Goal: Task Accomplishment & Management: Complete application form

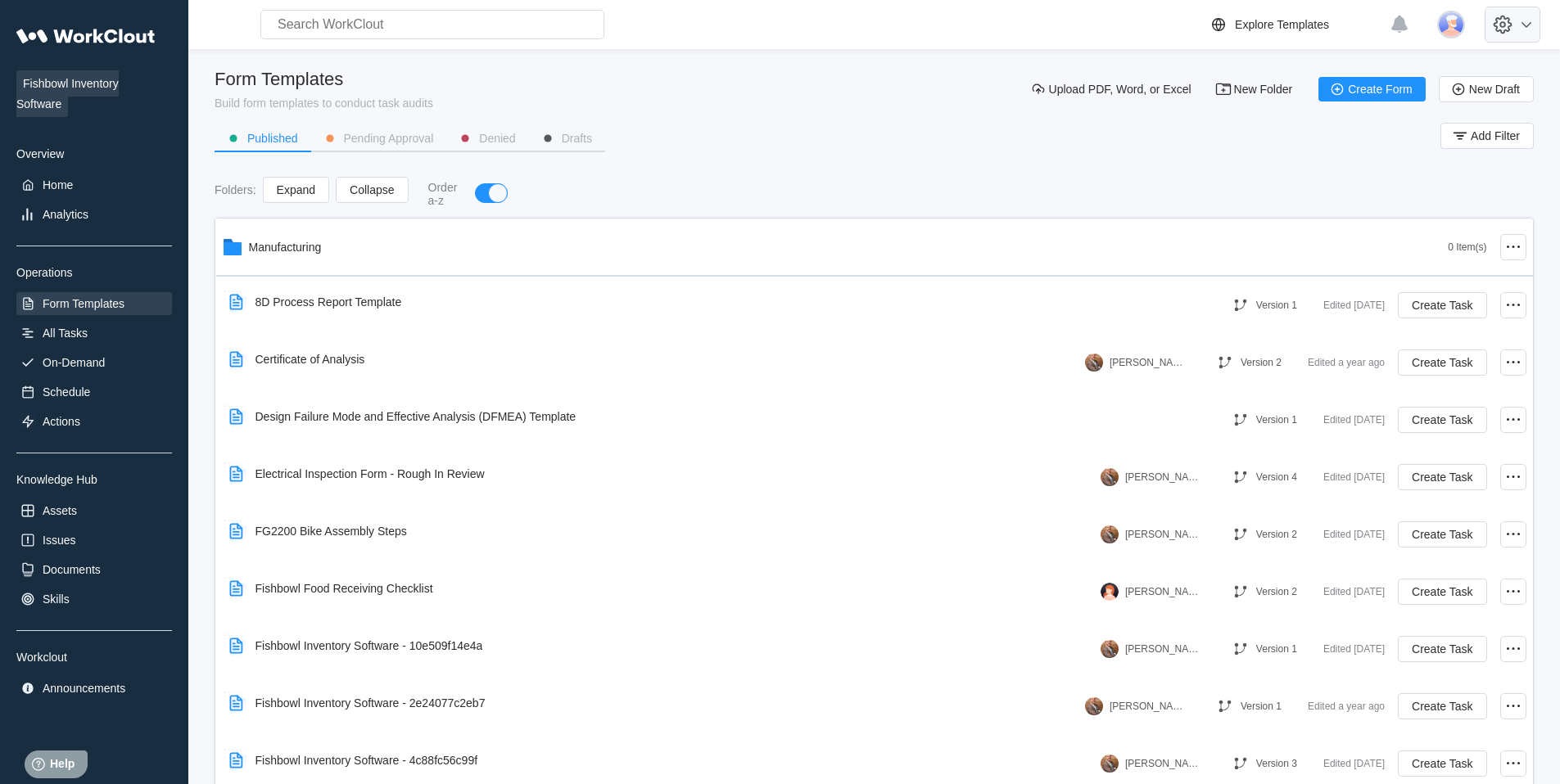
click at [1515, 24] on icon at bounding box center [1503, 25] width 28 height 28
click at [1402, 76] on div "Employee Directory" at bounding box center [1393, 76] width 100 height 13
select select "20"
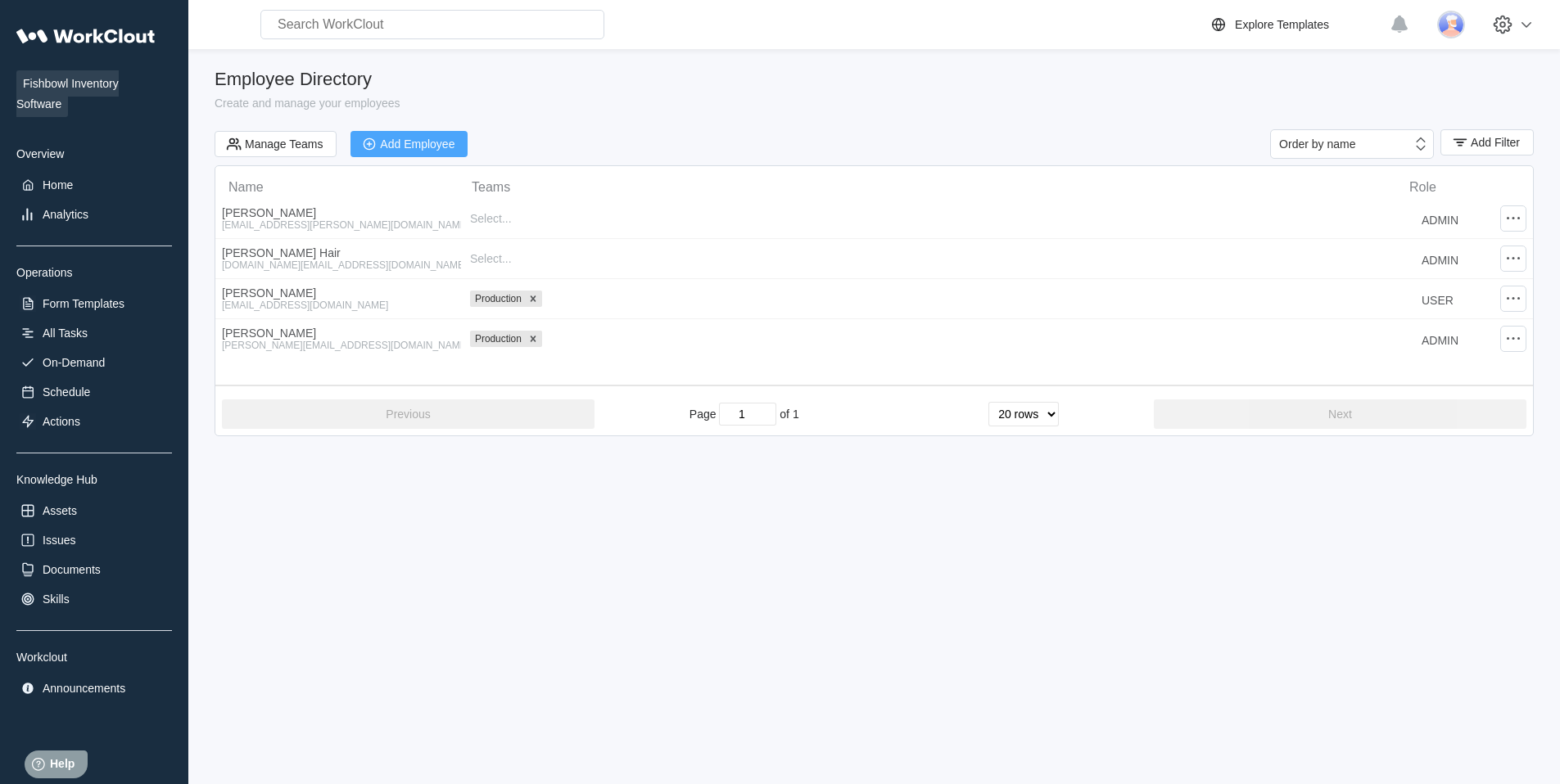
click at [415, 145] on div "Add Employee" at bounding box center [417, 144] width 75 height 12
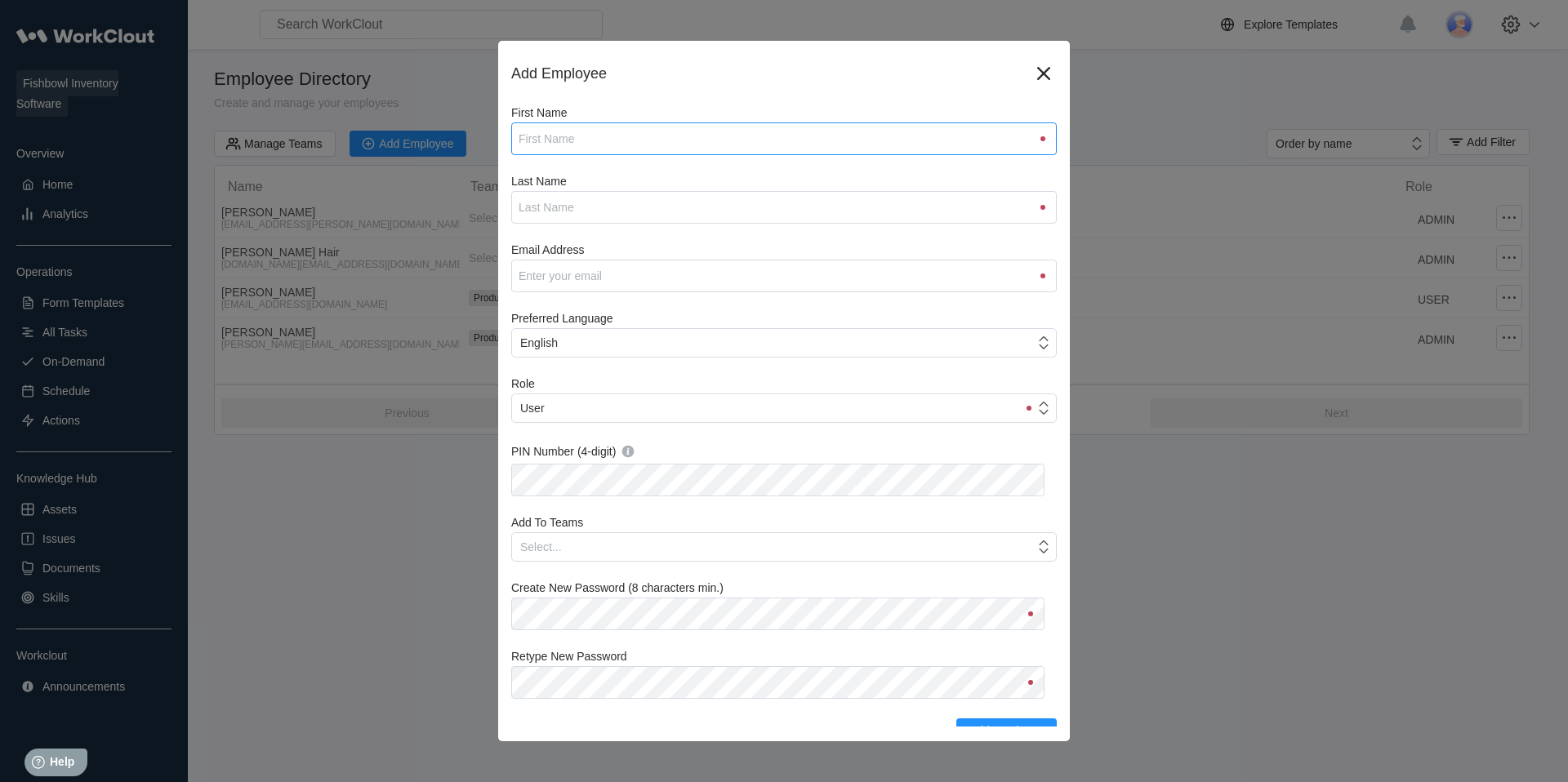
click at [575, 137] on input "First Name" at bounding box center [784, 139] width 545 height 32
type input "[PERSON_NAME]"
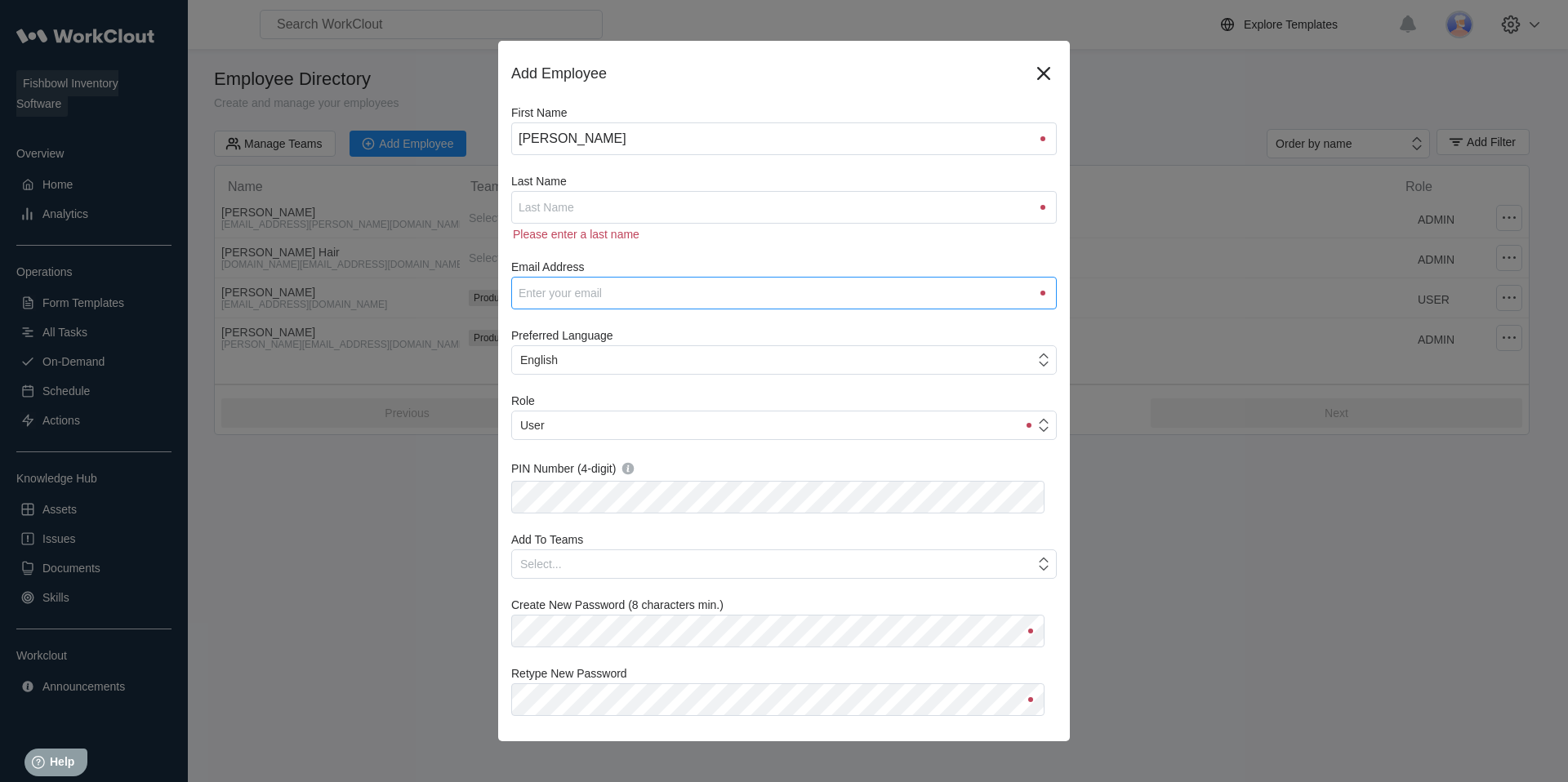
click at [581, 290] on input "Email Address" at bounding box center [784, 292] width 545 height 32
paste input "[PERSON_NAME][EMAIL_ADDRESS][DOMAIN_NAME]"
type input "[PERSON_NAME][EMAIL_ADDRESS][DOMAIN_NAME]"
click at [558, 205] on input "Last Name" at bounding box center [784, 207] width 545 height 32
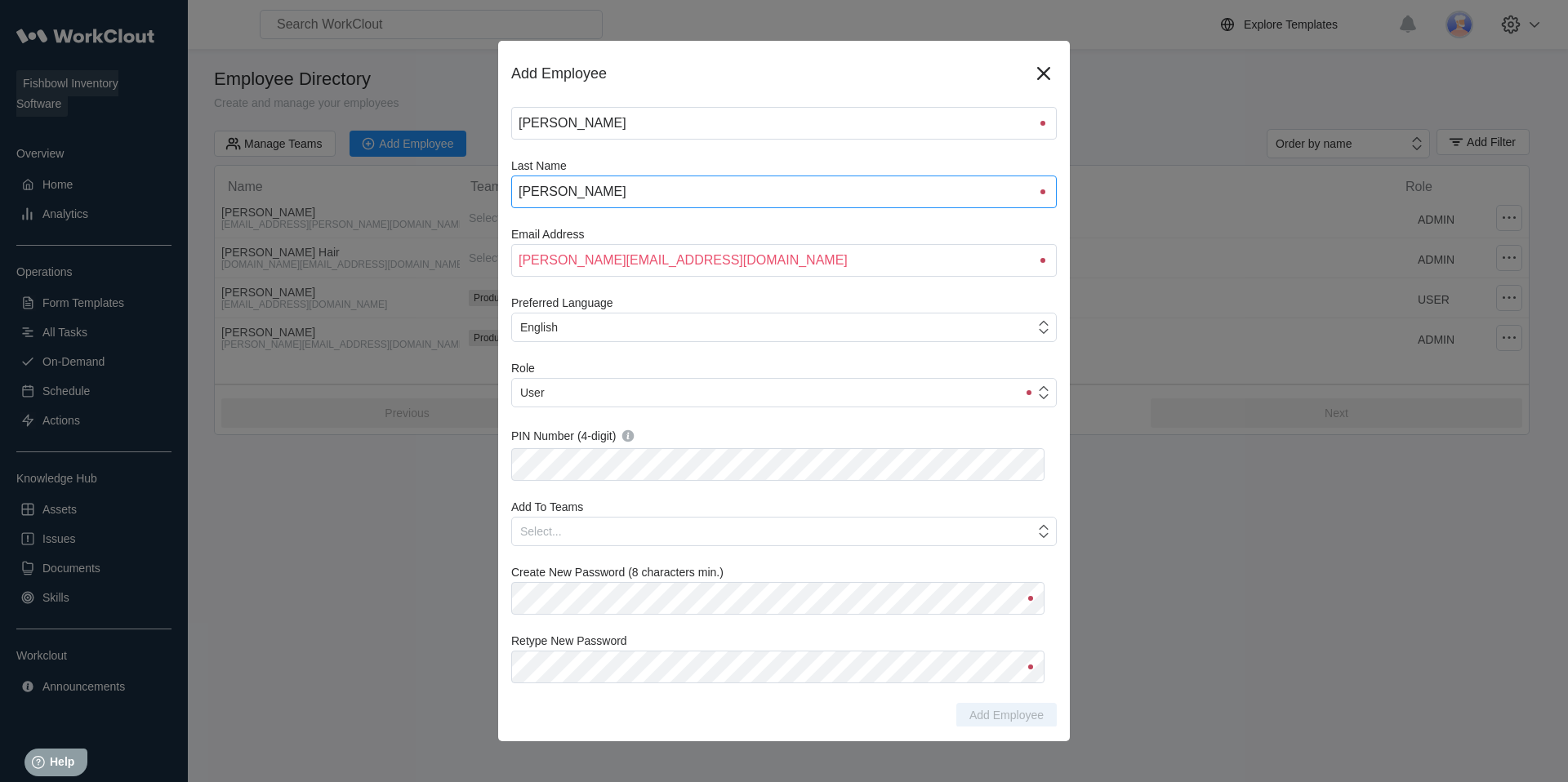
scroll to position [17, 0]
type input "[PERSON_NAME]"
click at [505, 598] on div "Add Employee First Name [PERSON_NAME] Last Name [PERSON_NAME] Email Address [PE…" at bounding box center [783, 391] width 572 height 700
click at [988, 712] on span "Add Employee" at bounding box center [1006, 714] width 75 height 12
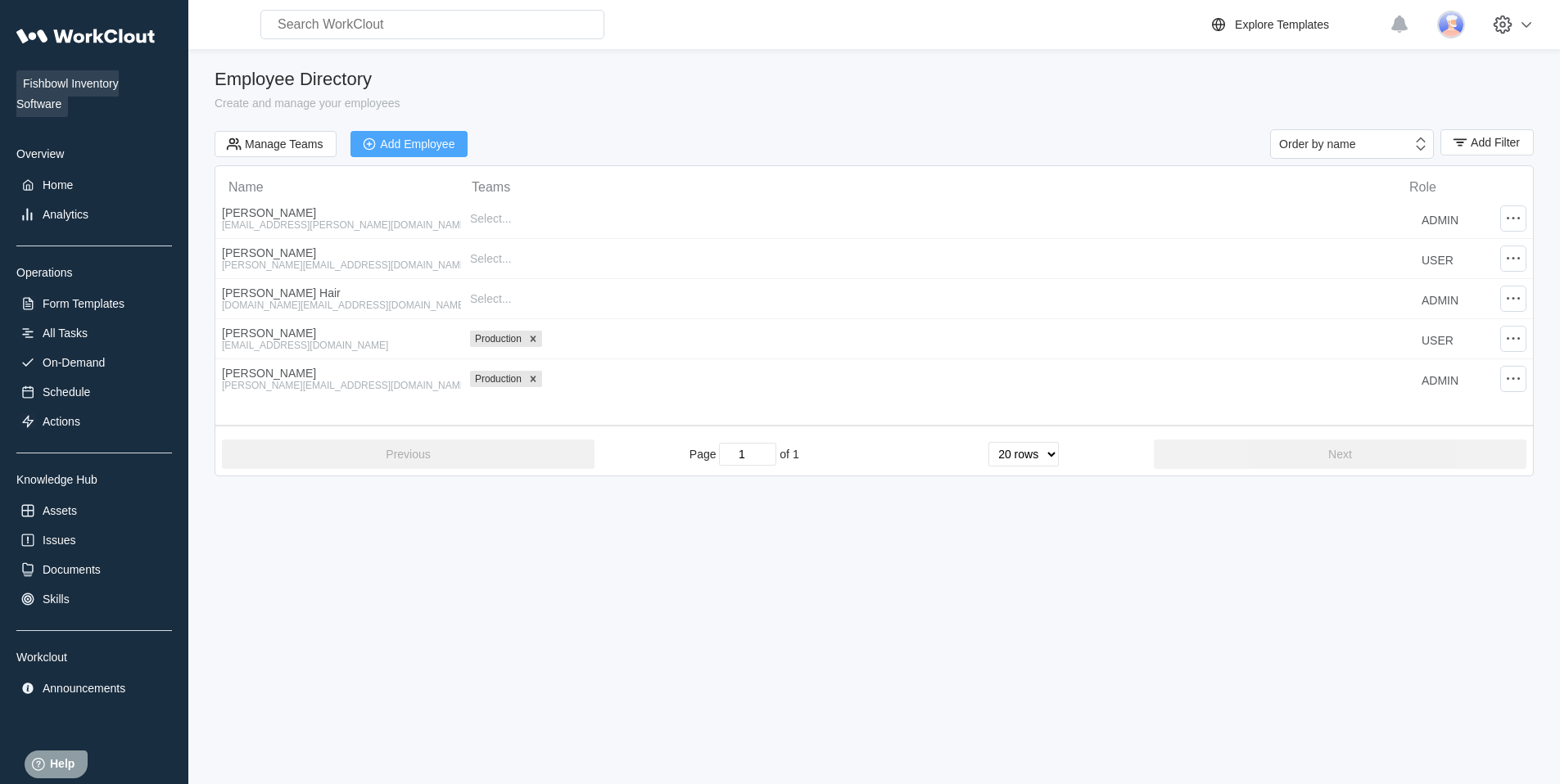
click at [424, 152] on button "Add Employee" at bounding box center [409, 144] width 117 height 27
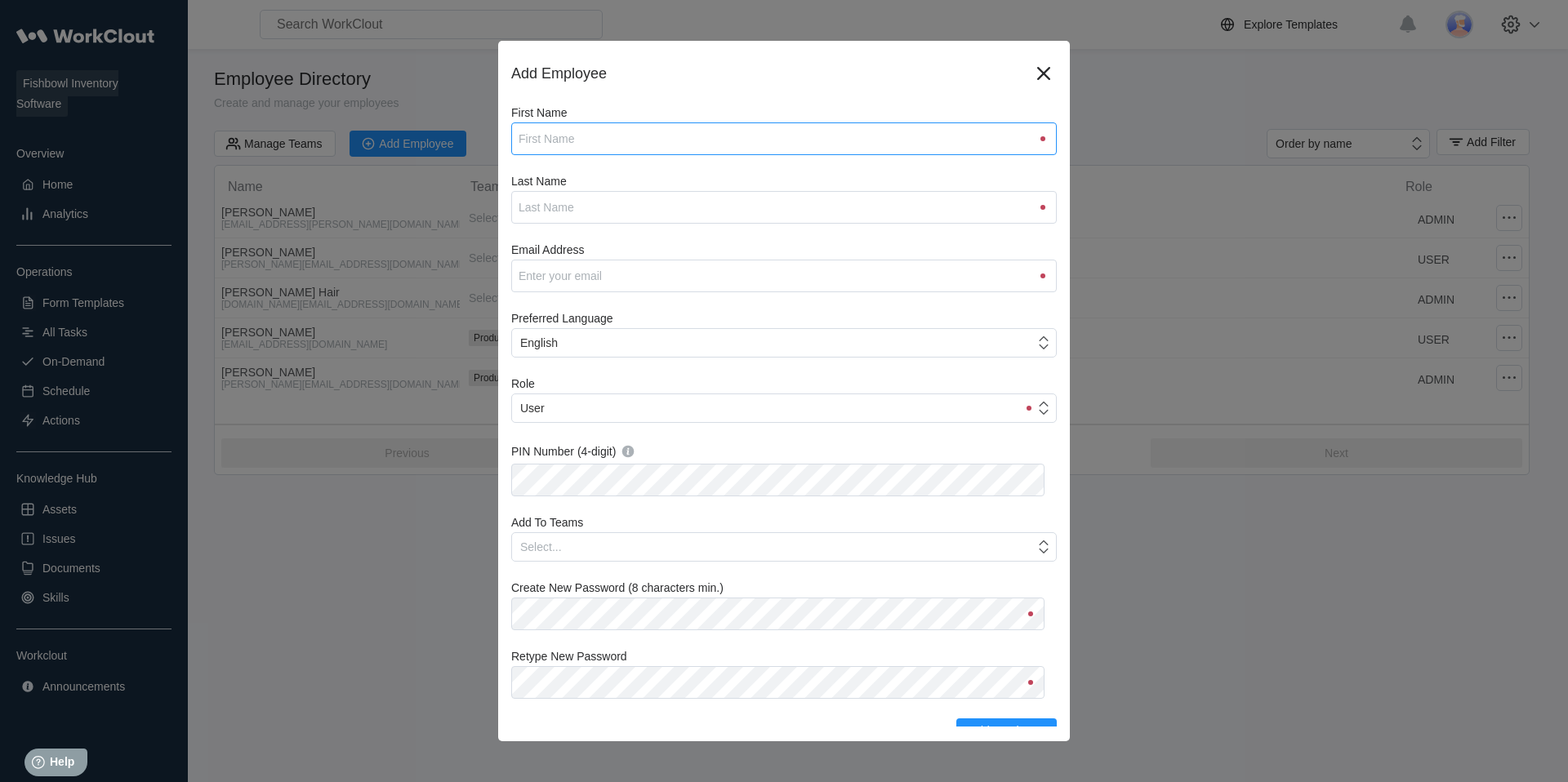
click at [625, 139] on input "First Name" at bounding box center [784, 139] width 545 height 32
type input "[PERSON_NAME]"
click at [574, 209] on input "Last Name" at bounding box center [784, 207] width 545 height 32
type input "[PERSON_NAME]"
paste input "[PERSON_NAME][EMAIL_ADDRESS][PERSON_NAME][DOMAIN_NAME]"
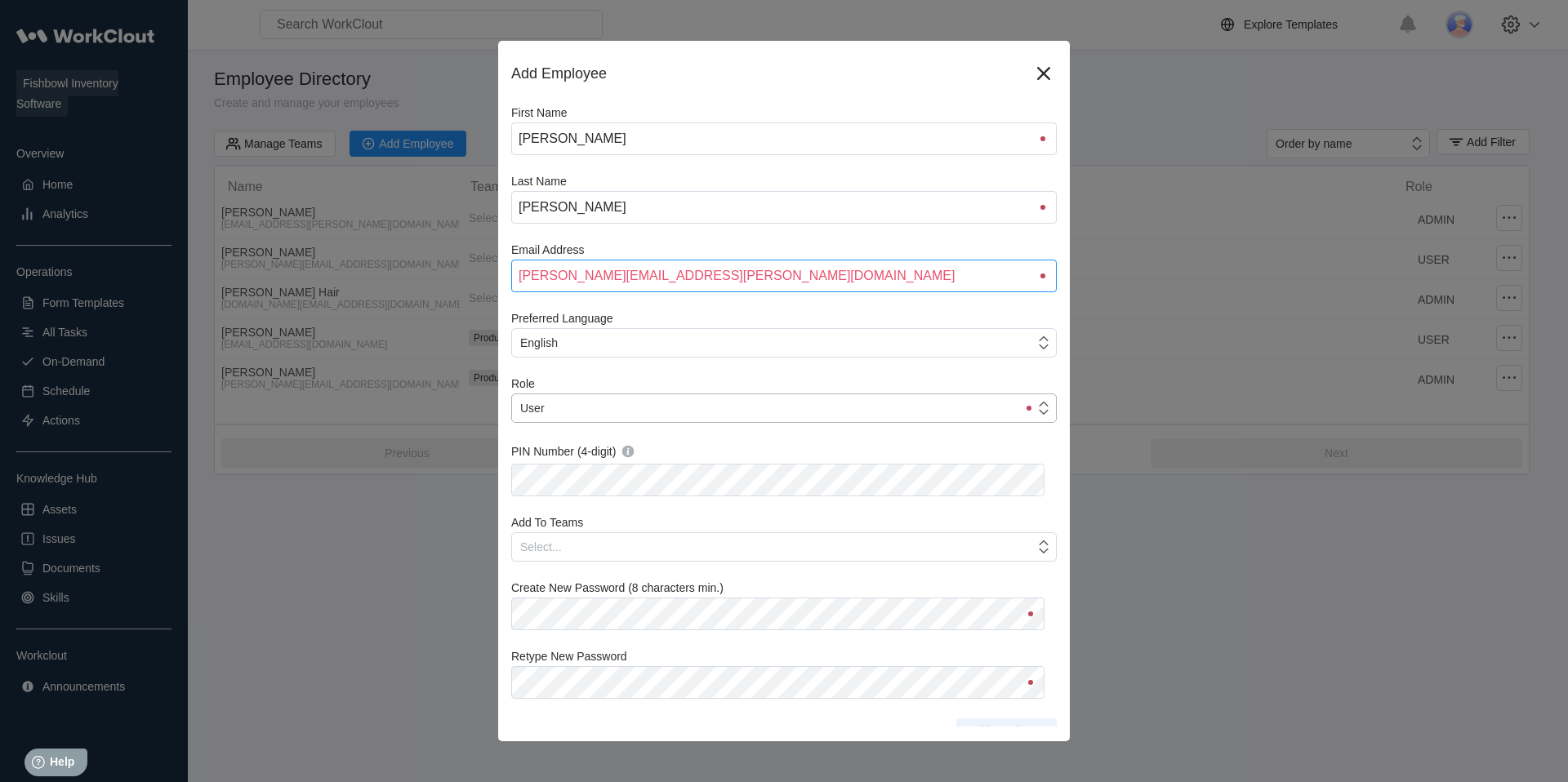
type input "[PERSON_NAME][EMAIL_ADDRESS][PERSON_NAME][DOMAIN_NAME]"
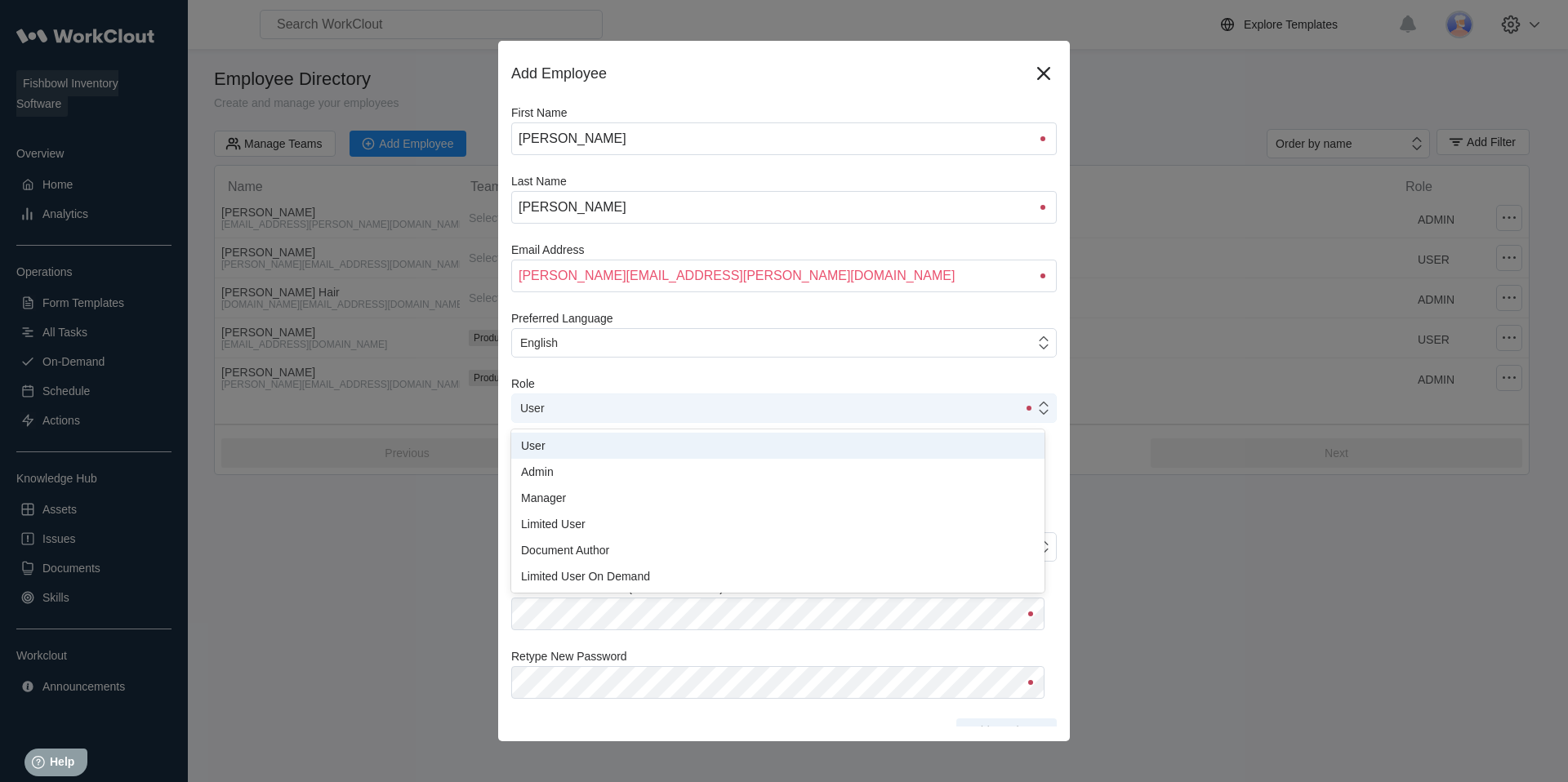
click at [570, 410] on div "User" at bounding box center [763, 407] width 505 height 23
click at [547, 467] on div "Admin" at bounding box center [778, 471] width 513 height 13
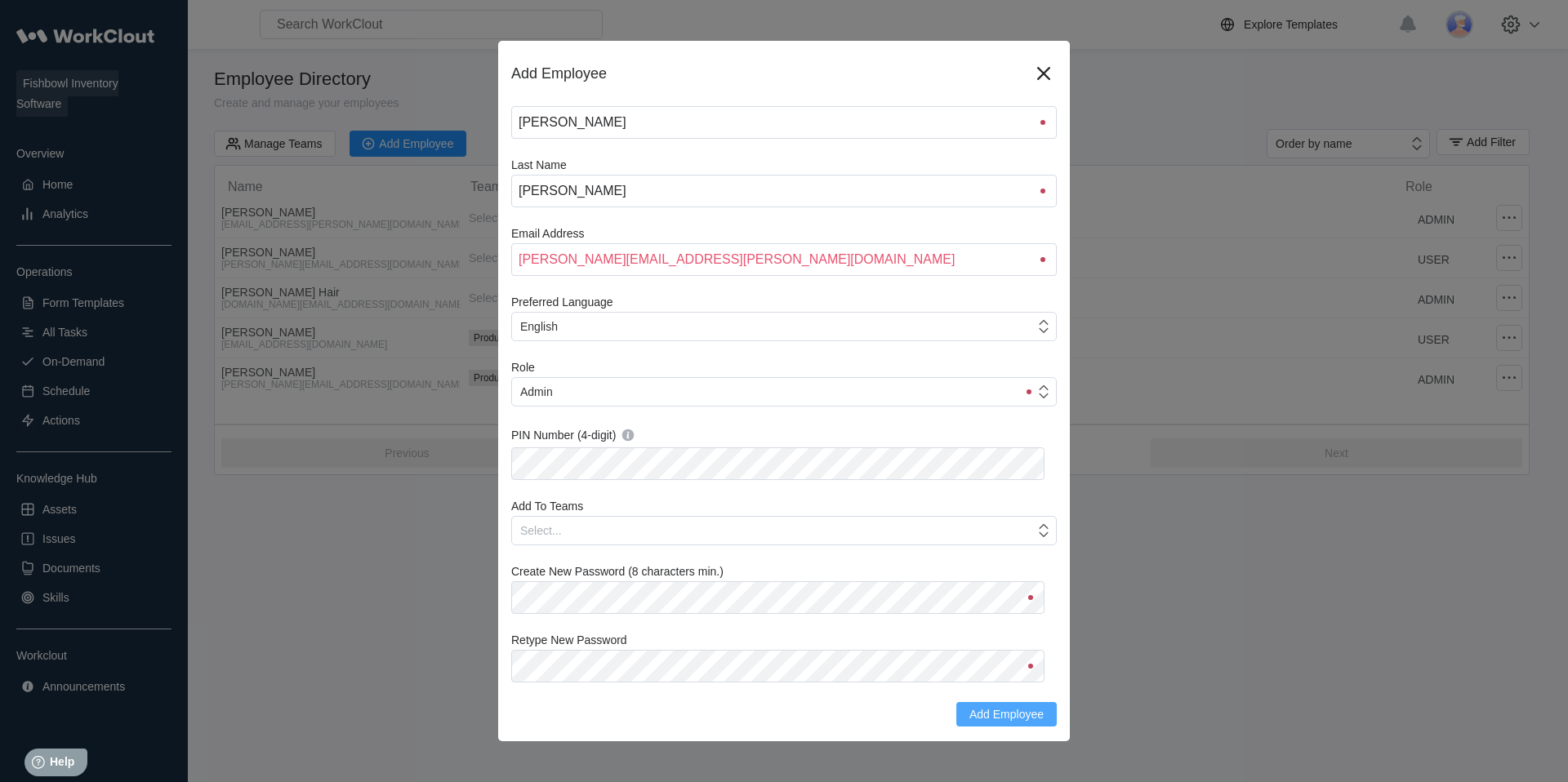
click at [997, 717] on span "Add Employee" at bounding box center [1006, 714] width 75 height 12
